Goal: Task Accomplishment & Management: Complete application form

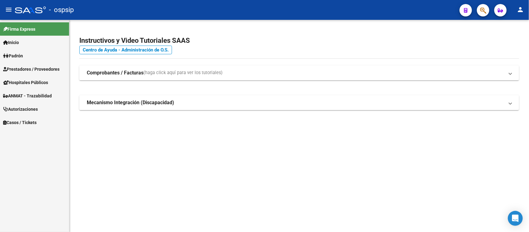
click at [30, 105] on link "Autorizaciones" at bounding box center [34, 108] width 69 height 13
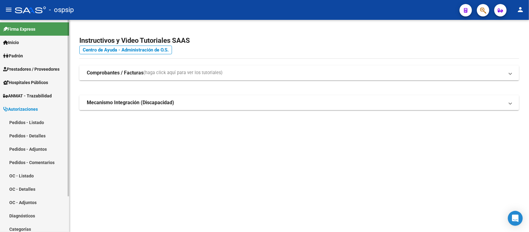
click at [29, 126] on link "Pedidos - Listado" at bounding box center [34, 122] width 69 height 13
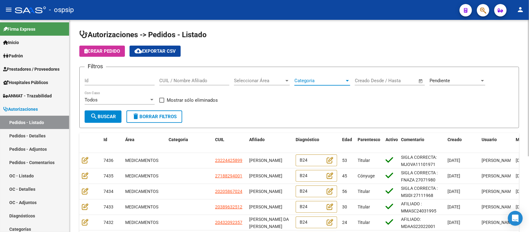
click at [321, 81] on span "Categoria" at bounding box center [320, 81] width 50 height 6
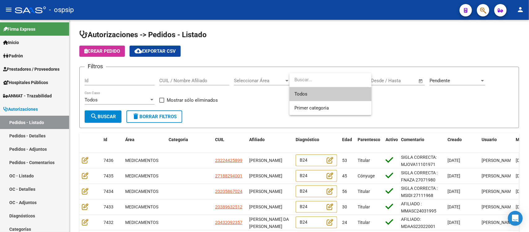
click at [258, 78] on div at bounding box center [264, 116] width 529 height 232
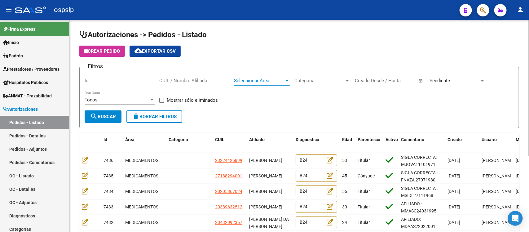
click at [257, 81] on span "Seleccionar Área" at bounding box center [259, 81] width 50 height 6
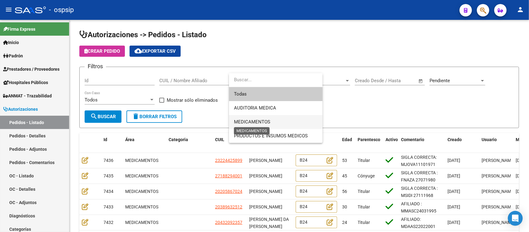
click at [249, 124] on span "MEDICAMENTOS" at bounding box center [252, 122] width 36 height 6
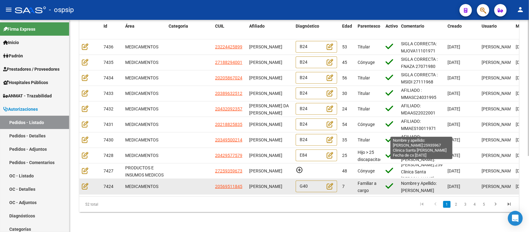
scroll to position [13, 0]
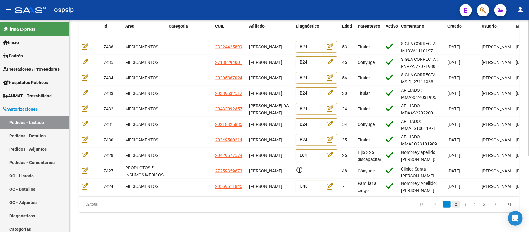
click at [455, 206] on link "2" at bounding box center [456, 204] width 7 height 7
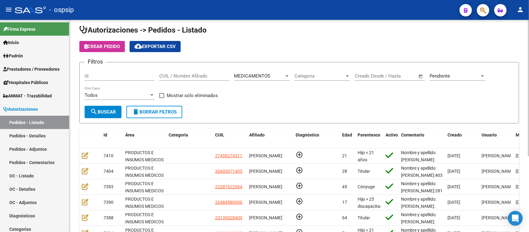
scroll to position [0, 0]
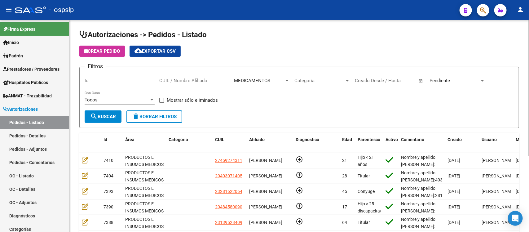
click at [140, 101] on div "Todos" at bounding box center [117, 100] width 64 height 6
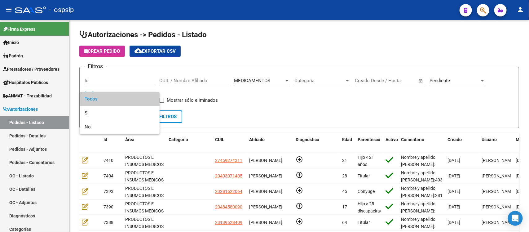
click at [230, 109] on div at bounding box center [264, 116] width 529 height 232
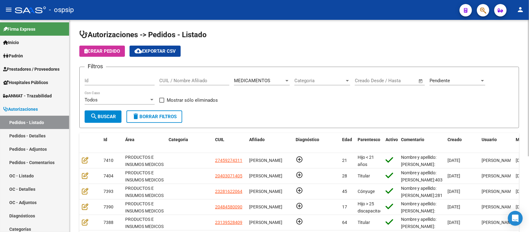
click at [440, 79] on span "Pendiente" at bounding box center [440, 81] width 20 height 6
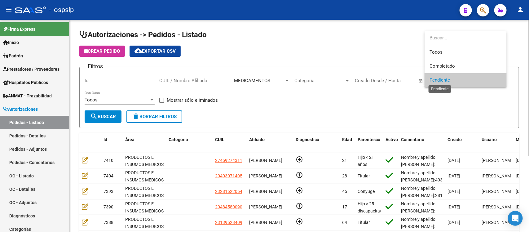
click at [440, 79] on span "Pendiente" at bounding box center [440, 80] width 20 height 6
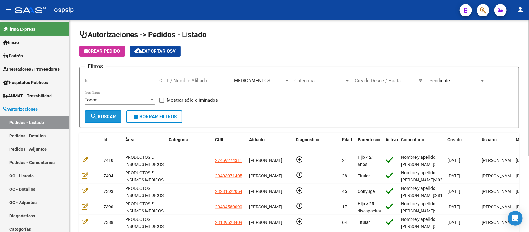
click at [104, 112] on button "search Buscar" at bounding box center [103, 116] width 37 height 12
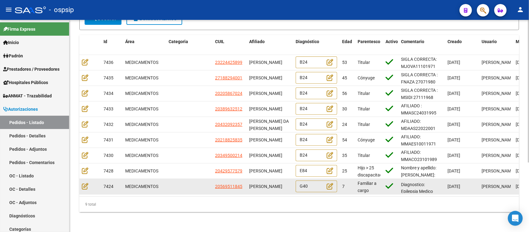
scroll to position [1, 0]
drag, startPoint x: 249, startPoint y: 174, endPoint x: 269, endPoint y: 182, distance: 21.5
click at [269, 183] on div "[PERSON_NAME]" at bounding box center [270, 186] width 42 height 7
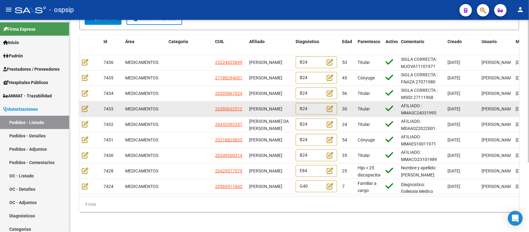
copy span "[PERSON_NAME]"
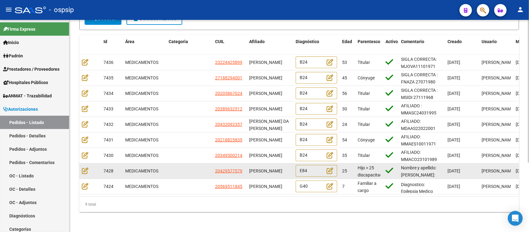
drag, startPoint x: 250, startPoint y: 163, endPoint x: 269, endPoint y: 167, distance: 19.6
click at [269, 167] on div "[PERSON_NAME]" at bounding box center [270, 170] width 42 height 7
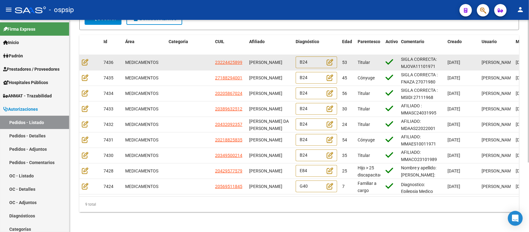
copy span "[PERSON_NAME]"
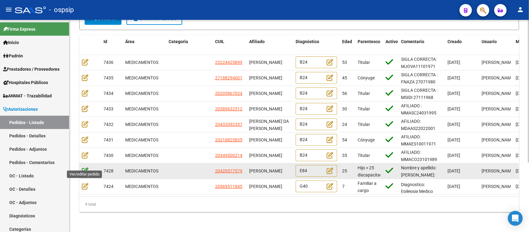
click at [85, 167] on icon at bounding box center [85, 170] width 7 height 7
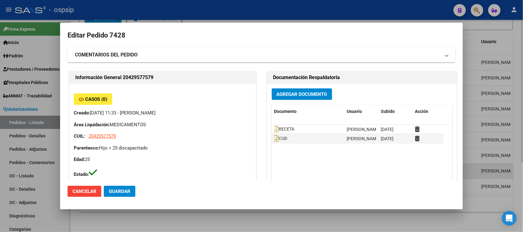
type input "[GEOGRAPHIC_DATA], [GEOGRAPHIC_DATA][PERSON_NAME], [GEOGRAPHIC_DATA] 4733"
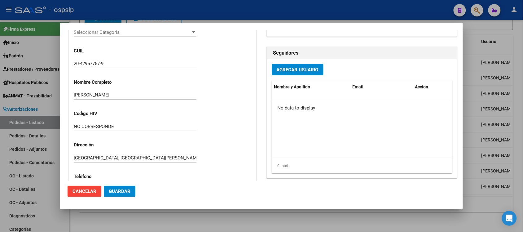
scroll to position [116, 0]
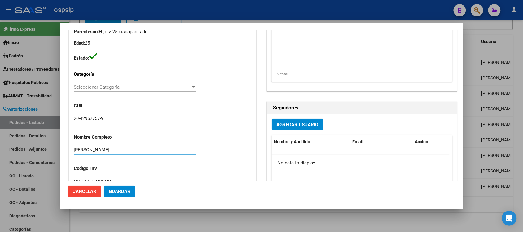
drag, startPoint x: 127, startPoint y: 147, endPoint x: 67, endPoint y: 148, distance: 60.5
click at [67, 148] on mat-dialog-content "Editar Pedido 7428 COMENTARIOS DEL PEDIDO Escriba su comentario aquí. Enviar co…" at bounding box center [261, 105] width 403 height 151
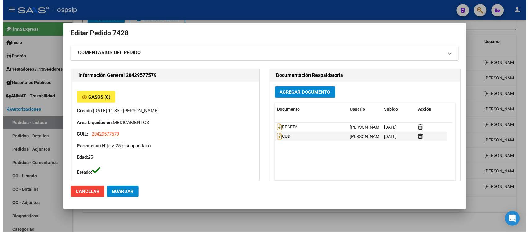
scroll to position [0, 0]
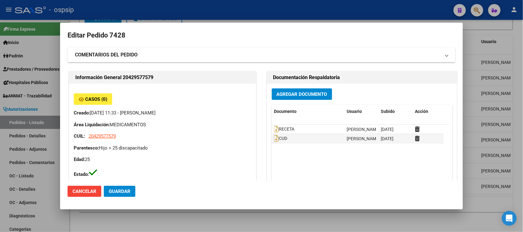
click at [509, 83] on div at bounding box center [261, 116] width 523 height 232
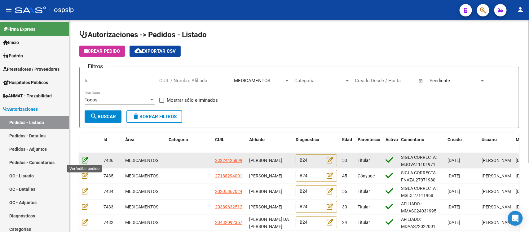
click at [82, 160] on icon at bounding box center [85, 160] width 7 height 7
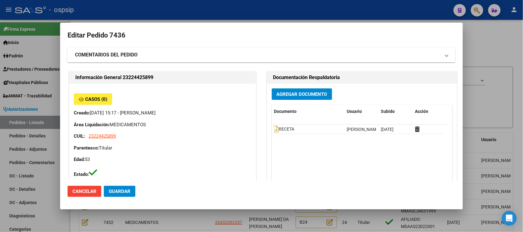
type input "Buenos Aires, PINEYRO, ENTRE RIOS 1546"
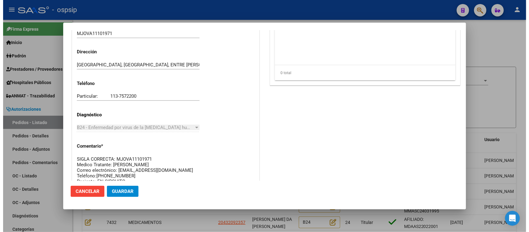
scroll to position [205, 0]
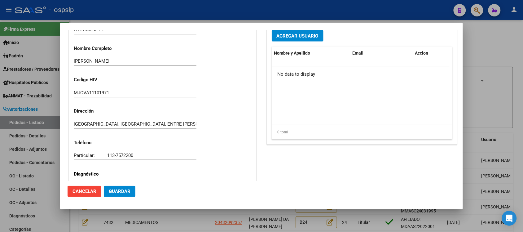
click at [87, 191] on span "Cancelar" at bounding box center [85, 192] width 24 height 6
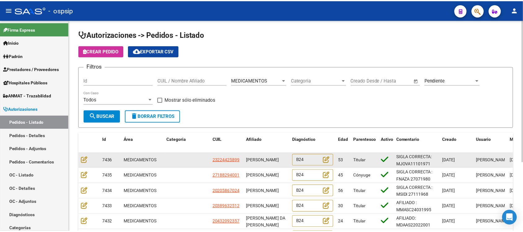
scroll to position [103, 0]
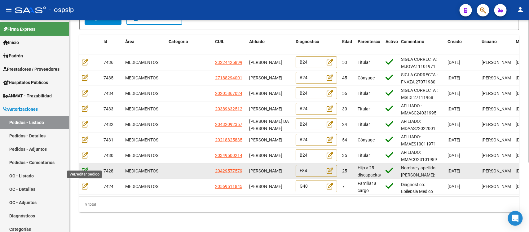
click at [86, 167] on icon at bounding box center [85, 170] width 7 height 7
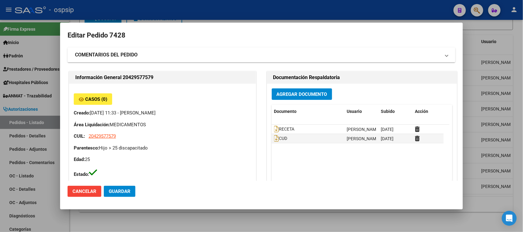
type input "[GEOGRAPHIC_DATA], [GEOGRAPHIC_DATA][PERSON_NAME], [GEOGRAPHIC_DATA] 4733"
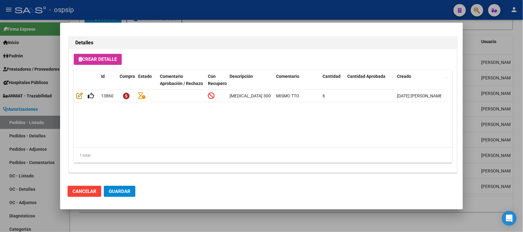
scroll to position [437, 0]
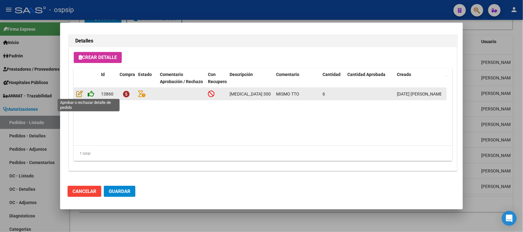
click at [89, 92] on icon at bounding box center [91, 93] width 7 height 7
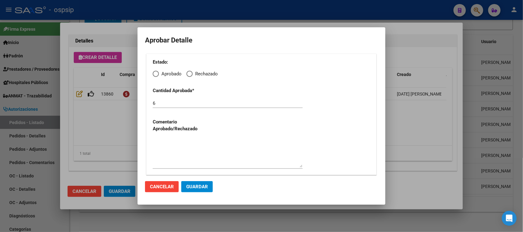
click at [158, 74] on span "Elija una opción" at bounding box center [156, 74] width 6 height 6
click at [158, 74] on input "Aprobado" at bounding box center [156, 74] width 6 height 6
radio input "true"
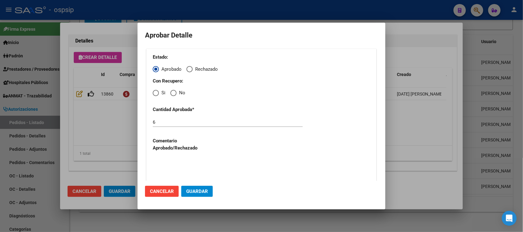
click at [156, 92] on span "Elija una opción" at bounding box center [156, 93] width 6 height 6
click at [156, 92] on input "Si" at bounding box center [156, 93] width 6 height 6
radio input "true"
click at [198, 195] on button "Guardar" at bounding box center [197, 191] width 32 height 11
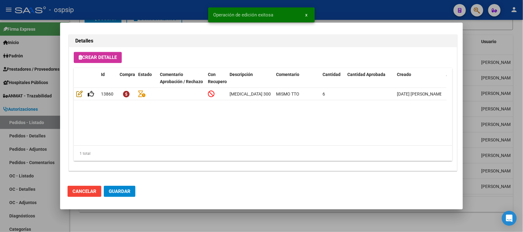
type input "[GEOGRAPHIC_DATA], [GEOGRAPHIC_DATA], [GEOGRAPHIC_DATA] 8349"
click at [124, 189] on span "Guardar" at bounding box center [120, 192] width 22 height 6
click at [86, 192] on span "Cancelar" at bounding box center [85, 192] width 24 height 6
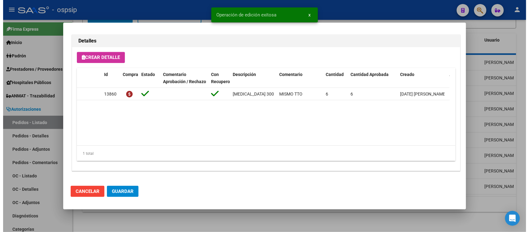
scroll to position [87, 0]
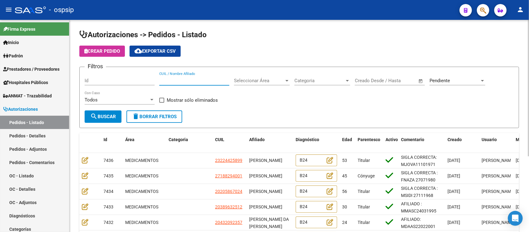
click at [199, 78] on input "CUIL / Nombre Afiliado" at bounding box center [194, 81] width 70 height 6
paste input "[PERSON_NAME]"
type input "[PERSON_NAME]"
click at [105, 112] on button "search Buscar" at bounding box center [103, 116] width 37 height 12
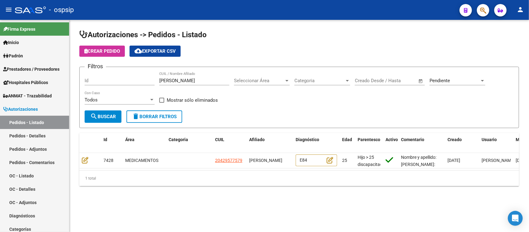
click at [441, 80] on span "Pendiente" at bounding box center [440, 81] width 20 height 6
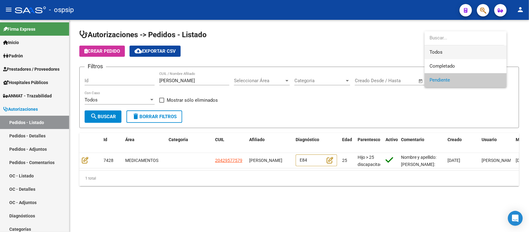
click at [439, 52] on span "Todos" at bounding box center [466, 52] width 72 height 14
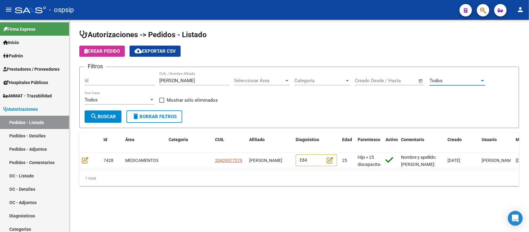
click at [104, 109] on div "Todos Con Caso" at bounding box center [120, 100] width 70 height 19
click at [105, 112] on button "search Buscar" at bounding box center [103, 116] width 37 height 12
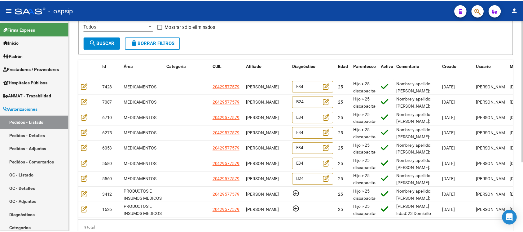
scroll to position [78, 0]
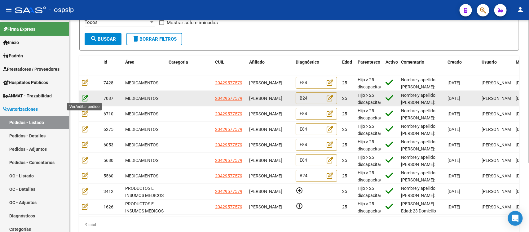
click at [84, 97] on icon at bounding box center [85, 98] width 7 height 7
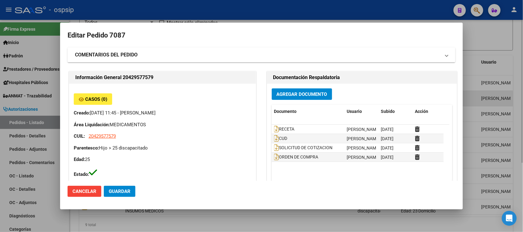
type input "[GEOGRAPHIC_DATA], [GEOGRAPHIC_DATA][PERSON_NAME], [GEOGRAPHIC_DATA] 4733"
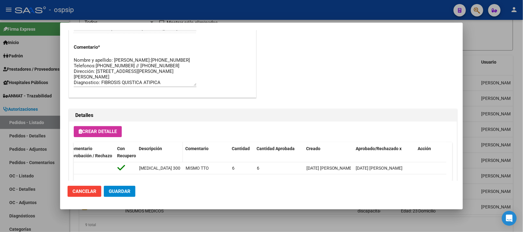
scroll to position [360, 0]
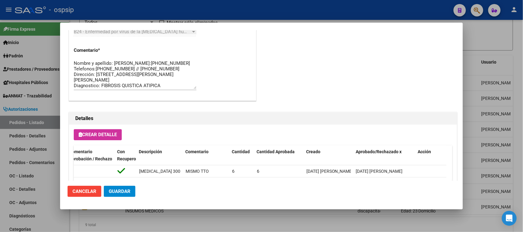
click at [84, 191] on span "Cancelar" at bounding box center [85, 192] width 24 height 6
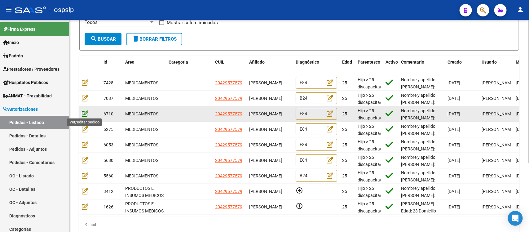
click at [83, 115] on icon at bounding box center [85, 113] width 7 height 7
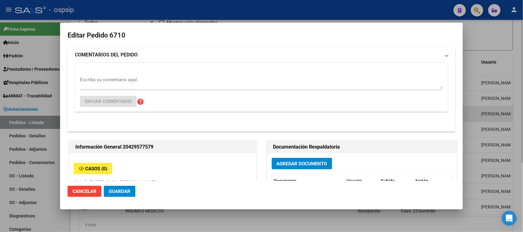
type input "[GEOGRAPHIC_DATA], [GEOGRAPHIC_DATA][PERSON_NAME], [GEOGRAPHIC_DATA] 4733"
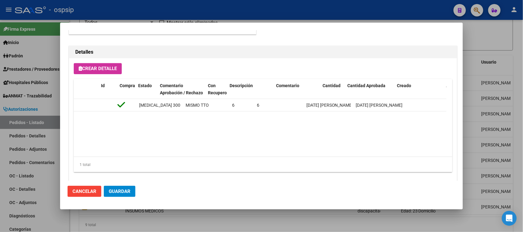
scroll to position [0, 0]
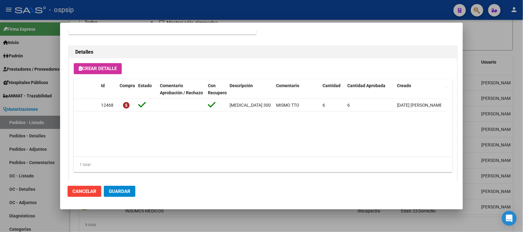
click at [87, 191] on span "Cancelar" at bounding box center [85, 192] width 24 height 6
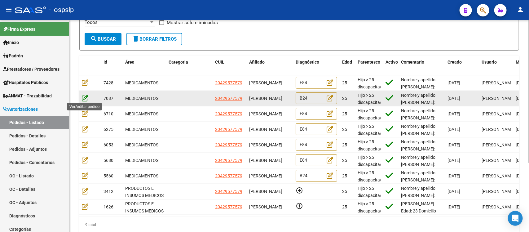
click at [82, 95] on icon at bounding box center [85, 98] width 7 height 7
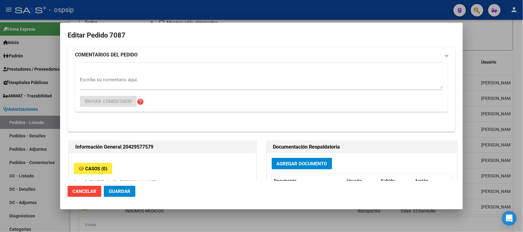
type input "[GEOGRAPHIC_DATA], [GEOGRAPHIC_DATA][PERSON_NAME], [GEOGRAPHIC_DATA] 4733"
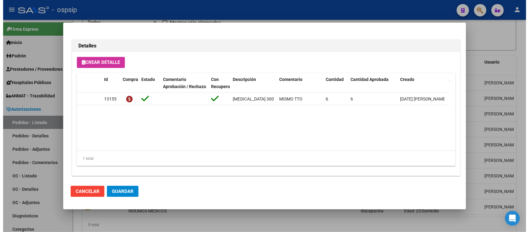
scroll to position [437, 0]
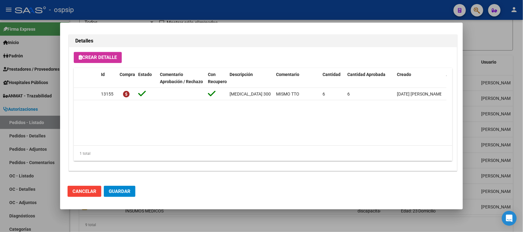
click at [86, 195] on button "Cancelar" at bounding box center [85, 191] width 34 height 11
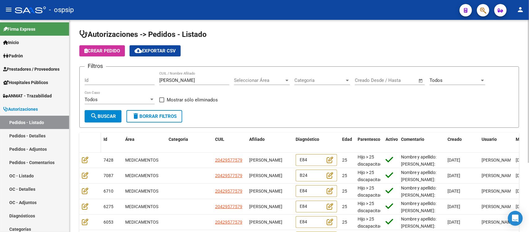
scroll to position [0, 0]
